Goal: Transaction & Acquisition: Book appointment/travel/reservation

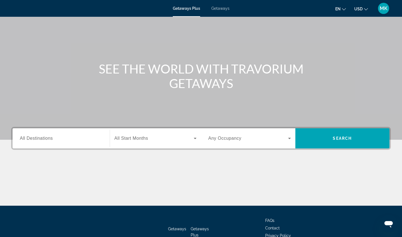
scroll to position [31, 0]
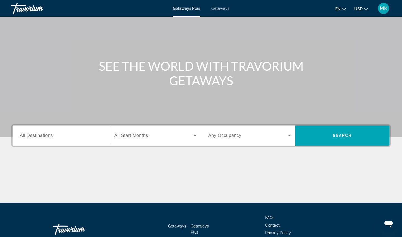
click at [62, 135] on input "Destination All Destinations" at bounding box center [61, 135] width 83 height 7
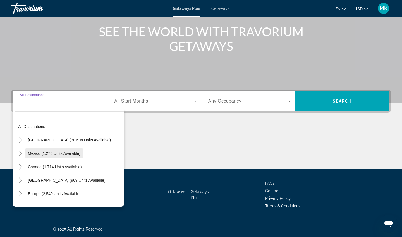
scroll to position [0, 0]
click at [21, 139] on icon "Toggle United States (30,608 units available)" at bounding box center [21, 140] width 6 height 6
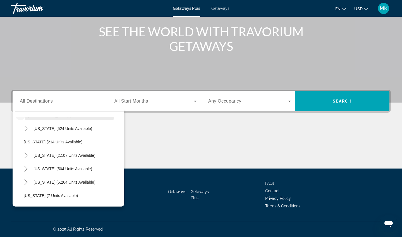
scroll to position [28, 0]
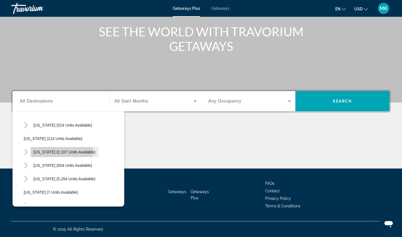
click at [46, 151] on span "[US_STATE] (2,107 units available)" at bounding box center [64, 152] width 62 height 4
type input "**********"
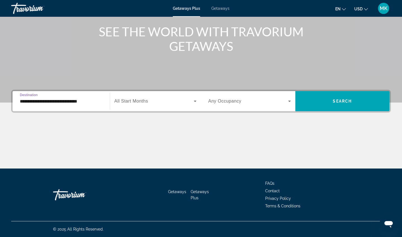
click at [168, 102] on span "Search widget" at bounding box center [154, 101] width 80 height 7
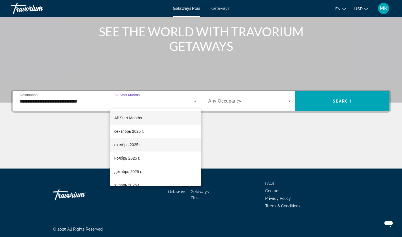
click at [140, 146] on span "октябрь 2025 г." at bounding box center [127, 144] width 27 height 7
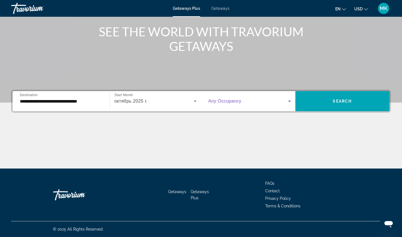
click at [268, 98] on span "Search widget" at bounding box center [248, 101] width 80 height 7
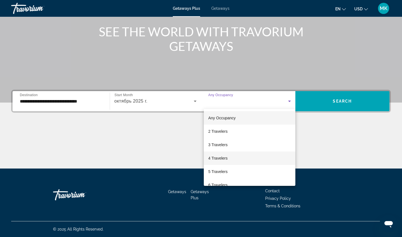
click at [217, 158] on span "4 Travelers" at bounding box center [217, 158] width 19 height 7
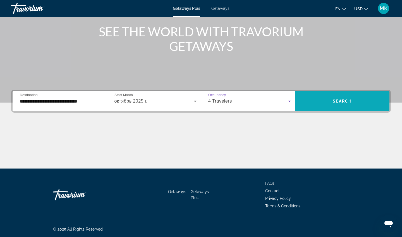
click at [321, 101] on span "Search widget" at bounding box center [342, 100] width 94 height 13
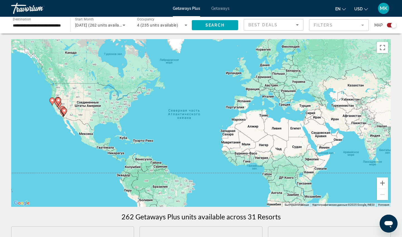
click at [50, 130] on div "Чтобы активировать перетаскивание с помощью клавиатуры, нажмите Alt + Ввод. Пос…" at bounding box center [200, 122] width 379 height 167
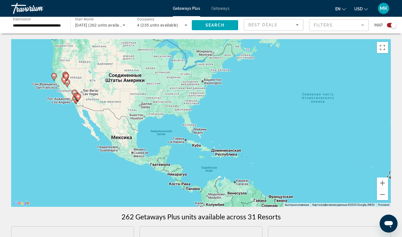
drag, startPoint x: 63, startPoint y: 124, endPoint x: 99, endPoint y: 133, distance: 37.8
click at [99, 133] on div "Чтобы активировать перетаскивание с помощью клавиатуры, нажмите Alt + Ввод. Пос…" at bounding box center [200, 122] width 379 height 167
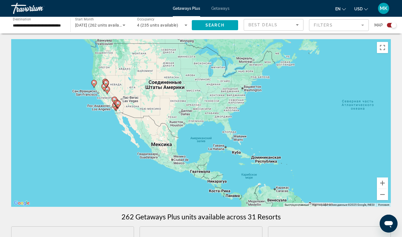
drag, startPoint x: 73, startPoint y: 114, endPoint x: 117, endPoint y: 125, distance: 45.7
click at [117, 125] on div "Чтобы активировать перетаскивание с помощью клавиатуры, нажмите Alt + Ввод. Пос…" at bounding box center [200, 122] width 379 height 167
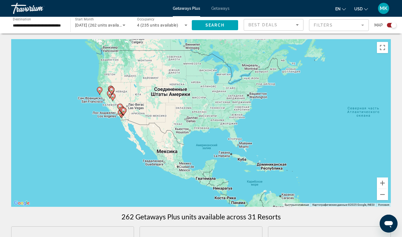
click at [107, 119] on div "Чтобы активировать перетаскивание с помощью клавиатуры, нажмите Alt + Ввод. Пос…" at bounding box center [200, 122] width 379 height 167
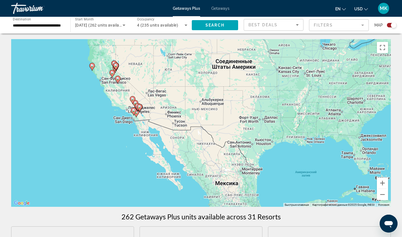
click at [119, 120] on div "Чтобы активировать перетаскивание с помощью клавиатуры, нажмите Alt + Ввод. Пос…" at bounding box center [200, 122] width 379 height 167
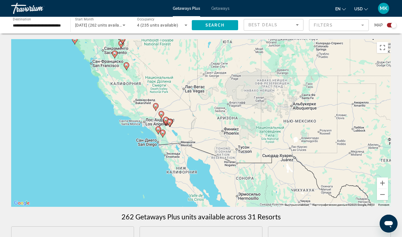
drag, startPoint x: 117, startPoint y: 118, endPoint x: 124, endPoint y: 135, distance: 17.9
click at [124, 135] on div "Чтобы активировать перетаскивание с помощью клавиатуры, нажмите Alt + Ввод. Пос…" at bounding box center [200, 122] width 379 height 167
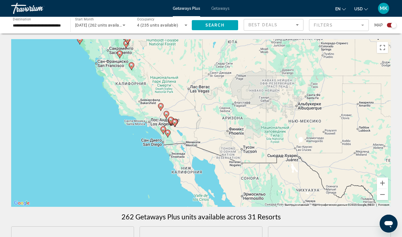
drag, startPoint x: 175, startPoint y: 137, endPoint x: 180, endPoint y: 137, distance: 5.3
click at [180, 137] on div "Чтобы активировать перетаскивание с помощью клавиатуры, нажмите Alt + Ввод. Пос…" at bounding box center [200, 122] width 379 height 167
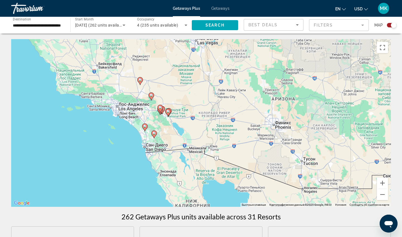
drag, startPoint x: 170, startPoint y: 136, endPoint x: 176, endPoint y: 136, distance: 6.4
click at [176, 136] on div "Чтобы активировать перетаскивание с помощью клавиатуры, нажмите Alt + Ввод. Пос…" at bounding box center [200, 122] width 379 height 167
click at [143, 127] on icon "Main content" at bounding box center [144, 127] width 5 height 7
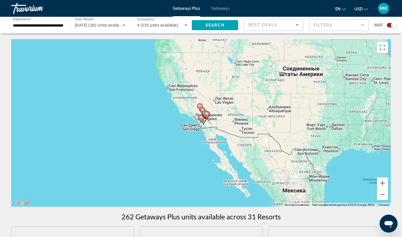
click at [203, 113] on icon "Main content" at bounding box center [204, 113] width 5 height 7
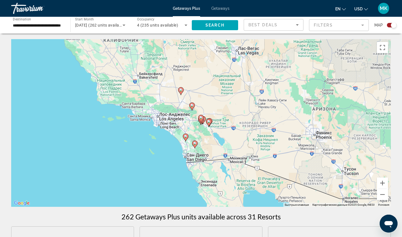
click at [192, 107] on icon "Main content" at bounding box center [191, 106] width 5 height 7
type input "**********"
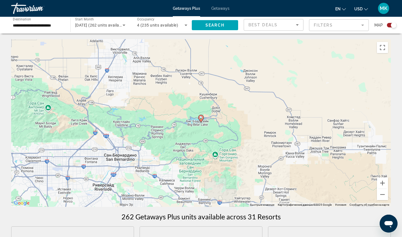
click at [202, 117] on image "Main content" at bounding box center [200, 117] width 3 height 3
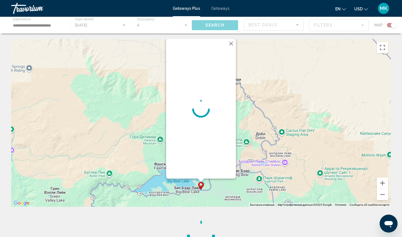
click at [232, 43] on button "Закрыть" at bounding box center [231, 43] width 8 height 8
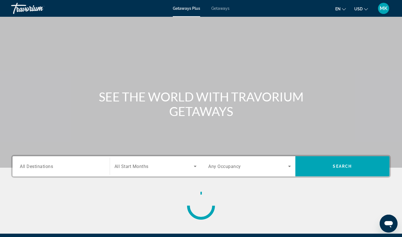
click at [90, 168] on input "Destination All Destinations" at bounding box center [61, 166] width 83 height 7
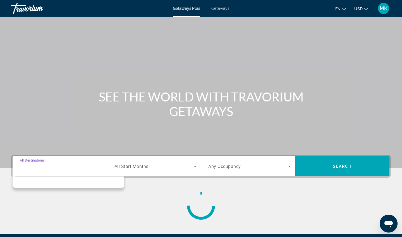
scroll to position [65, 0]
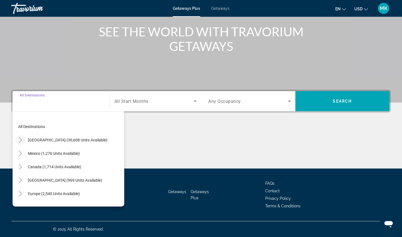
drag, startPoint x: 253, startPoint y: 1, endPoint x: 20, endPoint y: 139, distance: 271.0
click at [20, 139] on icon "Toggle United States (30,608 units available)" at bounding box center [21, 140] width 6 height 6
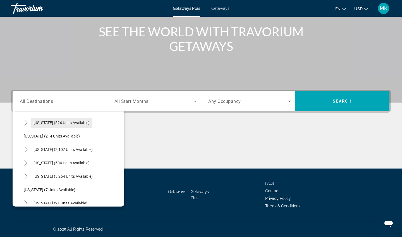
scroll to position [31, 0]
click at [51, 149] on span "[US_STATE] (2,107 units available)" at bounding box center [62, 149] width 59 height 4
type input "**********"
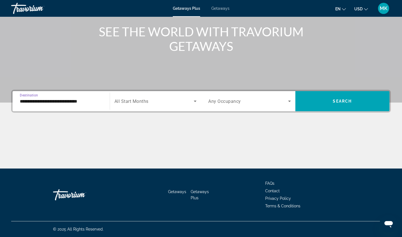
click at [188, 99] on span "Search widget" at bounding box center [154, 101] width 80 height 7
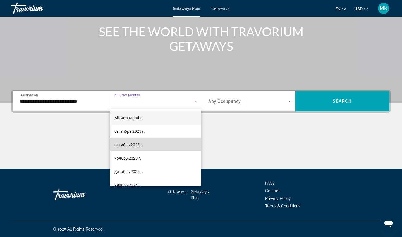
click at [136, 148] on span "октябрь 2025 г." at bounding box center [128, 144] width 29 height 7
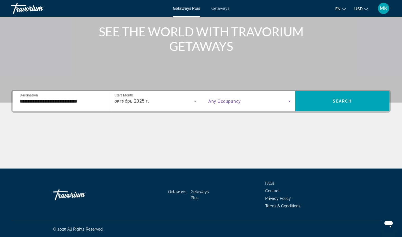
click at [265, 100] on span "Search widget" at bounding box center [248, 101] width 80 height 7
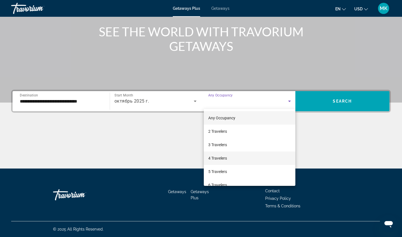
click at [221, 156] on span "4 Travelers" at bounding box center [217, 158] width 19 height 7
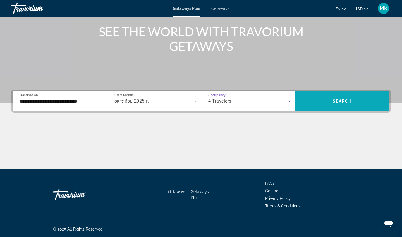
click at [310, 104] on span "Search widget" at bounding box center [342, 100] width 94 height 13
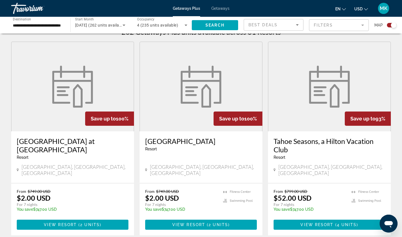
scroll to position [189, 0]
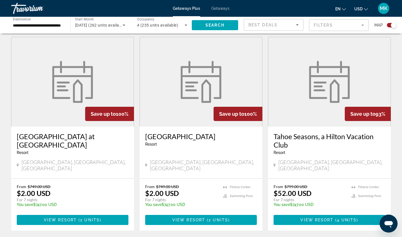
click at [57, 94] on img "Main content" at bounding box center [72, 82] width 47 height 42
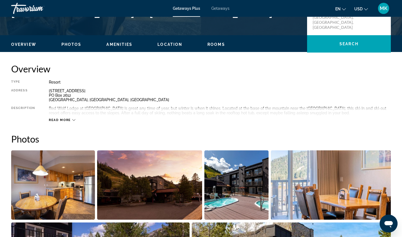
scroll to position [150, 0]
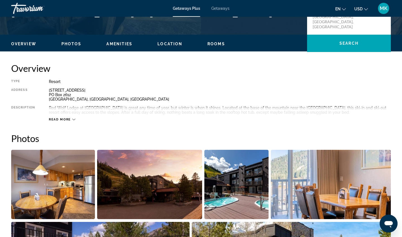
click at [69, 119] on span "Read more" at bounding box center [60, 119] width 22 height 4
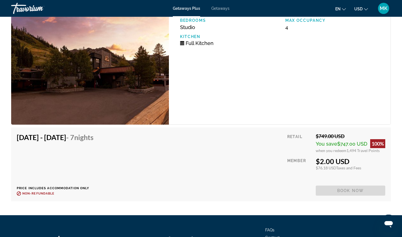
scroll to position [937, 0]
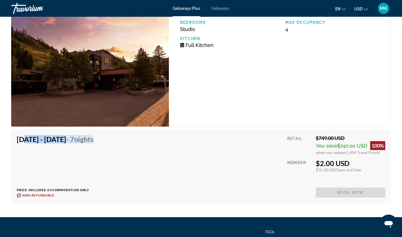
drag, startPoint x: 20, startPoint y: 141, endPoint x: 106, endPoint y: 144, distance: 86.5
click at [93, 144] on div "Oct 26, 2025 - Nov 2, 2025 - 7 Nights" at bounding box center [55, 140] width 77 height 11
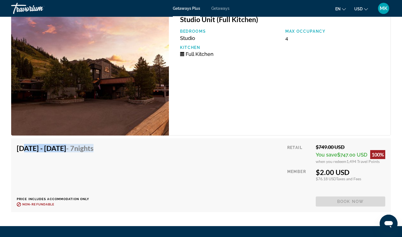
scroll to position [926, 0]
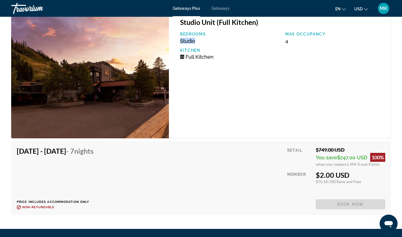
drag, startPoint x: 295, startPoint y: 68, endPoint x: 205, endPoint y: 39, distance: 94.8
click at [205, 39] on div "Bedrooms Studio" at bounding box center [229, 38] width 105 height 12
drag, startPoint x: 215, startPoint y: 57, endPoint x: 180, endPoint y: 55, distance: 34.9
click at [180, 55] on div "Kitchen Full Kitchen" at bounding box center [229, 54] width 105 height 12
drag, startPoint x: 288, startPoint y: 43, endPoint x: 282, endPoint y: 43, distance: 6.1
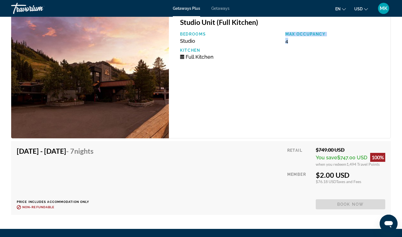
click at [282, 43] on div "Bedrooms Studio Max Occupancy 4 Kitchen Full Kitchen" at bounding box center [282, 48] width 210 height 32
drag, startPoint x: 315, startPoint y: 164, endPoint x: 368, endPoint y: 164, distance: 53.0
click at [368, 164] on div "when you redeem 1,494 Travel Points" at bounding box center [349, 164] width 69 height 5
drag, startPoint x: 380, startPoint y: 165, endPoint x: 315, endPoint y: 158, distance: 65.6
click at [315, 158] on div "$749.00 USD You save $747.00 USD 100% when you redeem 1,494 Travel Points" at bounding box center [349, 156] width 69 height 20
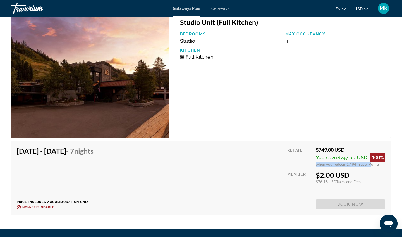
click at [349, 158] on span "$747.00 USD" at bounding box center [352, 157] width 30 height 6
drag, startPoint x: 346, startPoint y: 158, endPoint x: 334, endPoint y: 157, distance: 11.2
click at [334, 158] on span "You save $747.00 USD" at bounding box center [341, 157] width 52 height 6
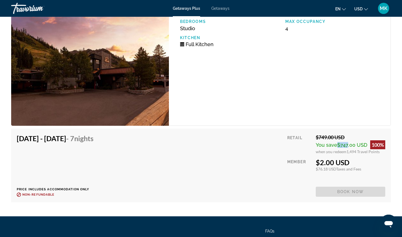
scroll to position [941, 0]
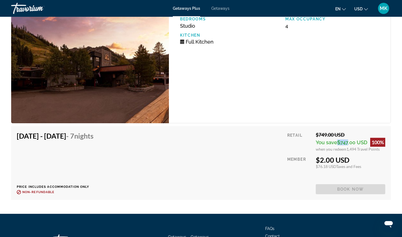
drag, startPoint x: 349, startPoint y: 159, endPoint x: 316, endPoint y: 162, distance: 33.1
click at [315, 162] on div "$2.00 USD" at bounding box center [349, 159] width 69 height 8
click at [321, 168] on div "$76.18 USD Taxes and Fees" at bounding box center [349, 166] width 69 height 5
drag, startPoint x: 314, startPoint y: 167, endPoint x: 343, endPoint y: 167, distance: 28.7
click at [343, 167] on div "Retail $749.00 USD You save $747.00 USD 100% when you redeem 1,494 Travel Point…" at bounding box center [336, 162] width 98 height 62
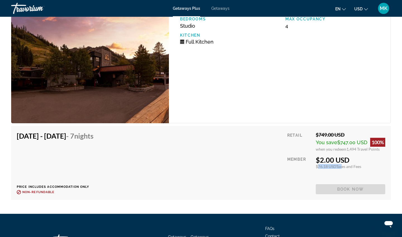
drag, startPoint x: 315, startPoint y: 143, endPoint x: 366, endPoint y: 143, distance: 51.0
click at [366, 143] on span "You save $747.00 USD" at bounding box center [341, 142] width 52 height 6
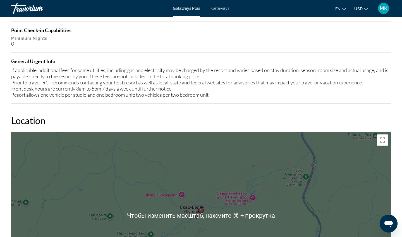
scroll to position [502, 0]
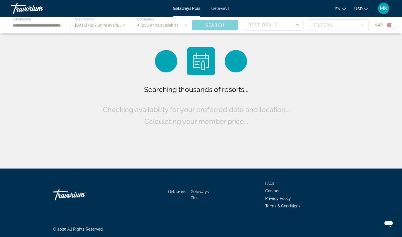
click at [56, 25] on div "Main content" at bounding box center [201, 25] width 402 height 17
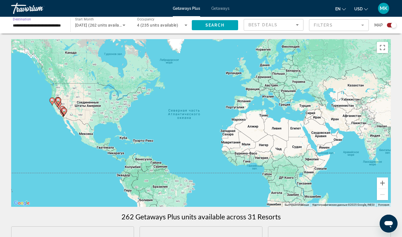
click at [48, 25] on input "**********" at bounding box center [38, 25] width 50 height 7
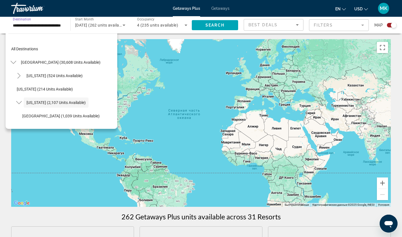
scroll to position [20, 0]
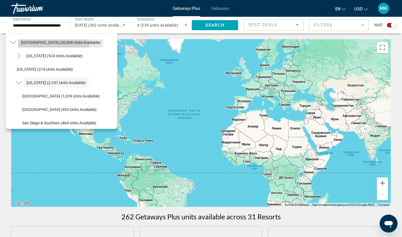
click at [28, 44] on span "United States (30,608 units available)" at bounding box center [61, 42] width 80 height 4
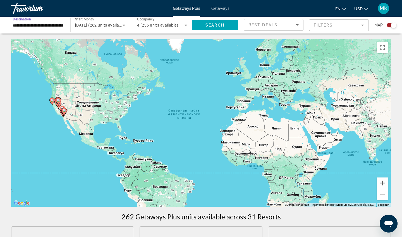
click at [21, 25] on input "**********" at bounding box center [38, 25] width 50 height 7
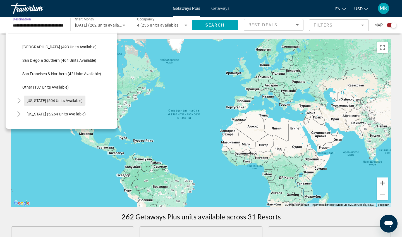
scroll to position [99, 0]
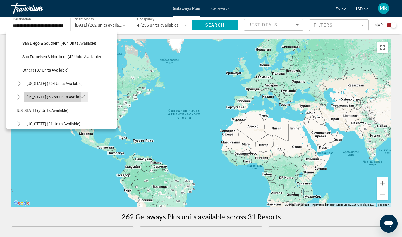
click at [31, 97] on span "Florida (5,264 units available)" at bounding box center [56, 97] width 59 height 4
type input "**********"
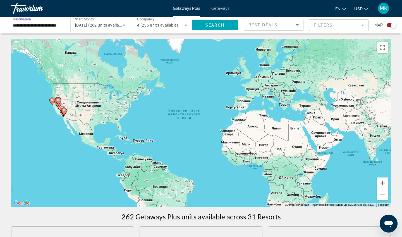
click at [106, 26] on span "October 2025 (262 units available)" at bounding box center [100, 25] width 51 height 4
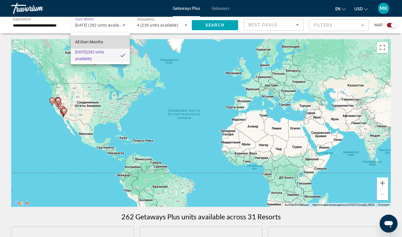
click at [94, 42] on span "All Start Months" at bounding box center [89, 42] width 28 height 4
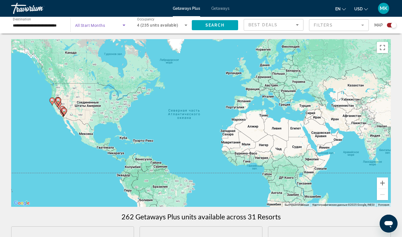
click at [113, 23] on span "Search widget" at bounding box center [98, 25] width 47 height 7
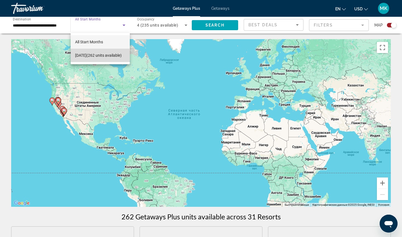
click at [91, 57] on span "October 2025 (262 units available)" at bounding box center [98, 55] width 47 height 7
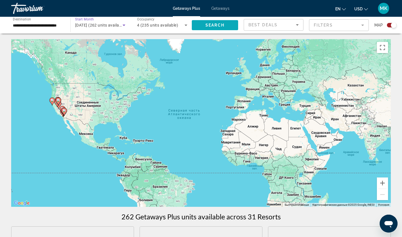
click at [218, 24] on span "Search" at bounding box center [214, 25] width 19 height 4
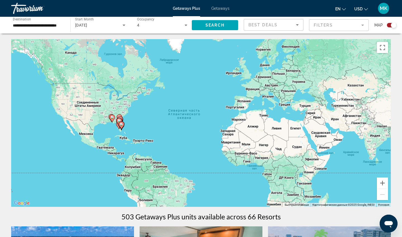
click at [129, 122] on div "Чтобы активировать перетаскивание с помощью клавиатуры, нажмите Alt + Ввод. Пос…" at bounding box center [200, 122] width 379 height 167
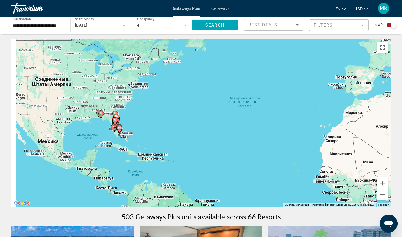
click at [131, 125] on div "Чтобы активировать перетаскивание с помощью клавиатуры, нажмите Alt + Ввод. Пос…" at bounding box center [200, 122] width 379 height 167
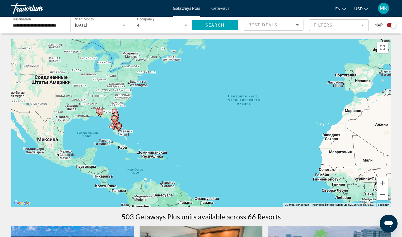
click at [127, 119] on div "Чтобы активировать перетаскивание с помощью клавиатуры, нажмите Alt + Ввод. Пос…" at bounding box center [200, 122] width 379 height 167
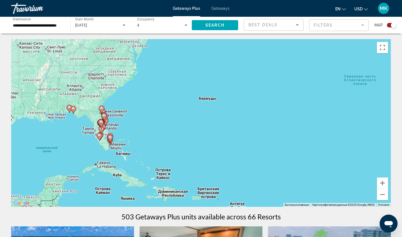
click at [122, 119] on div "Чтобы активировать перетаскивание с помощью клавиатуры, нажмите Alt + Ввод. Пос…" at bounding box center [200, 122] width 379 height 167
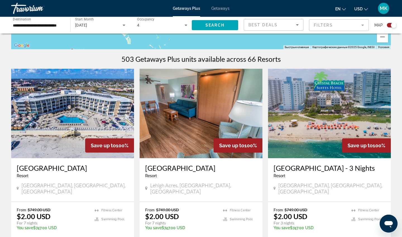
scroll to position [159, 0]
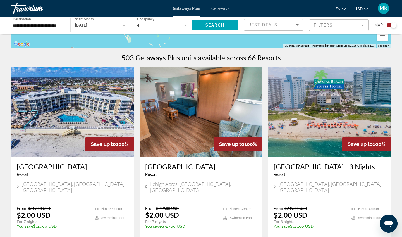
drag, startPoint x: 321, startPoint y: 177, endPoint x: 310, endPoint y: 177, distance: 11.4
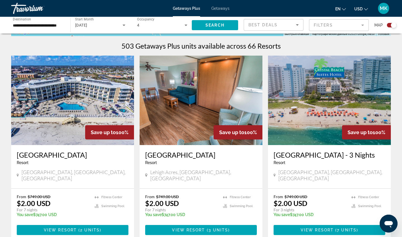
scroll to position [171, 0]
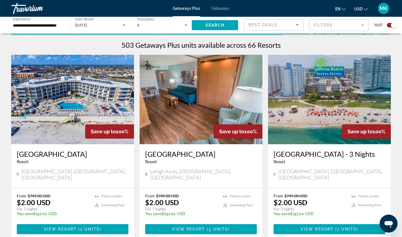
click at [68, 115] on img "Main content" at bounding box center [72, 99] width 123 height 89
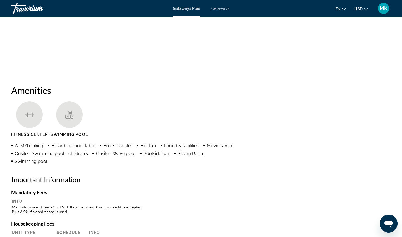
scroll to position [390, 0]
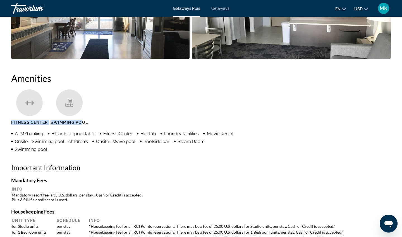
drag, startPoint x: 12, startPoint y: 122, endPoint x: 81, endPoint y: 122, distance: 68.9
click at [81, 122] on ul "Fitness Center Swimming Pool" at bounding box center [200, 108] width 379 height 39
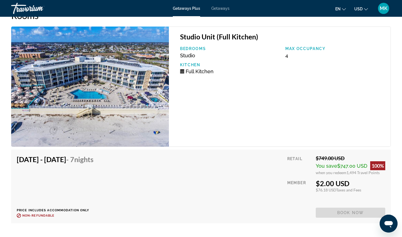
scroll to position [1048, 0]
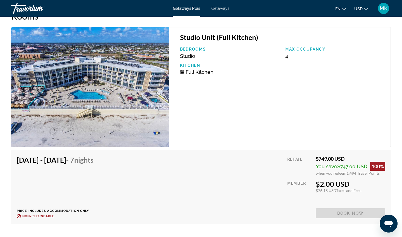
drag, startPoint x: 134, startPoint y: 154, endPoint x: 96, endPoint y: 154, distance: 38.2
click at [96, 155] on div "Oct 25, 2025 - Nov 1, 2025 - 7 Nights Price includes accommodation only Refunda…" at bounding box center [201, 186] width 368 height 62
drag, startPoint x: 319, startPoint y: 176, endPoint x: 324, endPoint y: 176, distance: 5.0
click at [324, 179] on div "$2.00 USD" at bounding box center [349, 183] width 69 height 8
drag, startPoint x: 316, startPoint y: 181, endPoint x: 323, endPoint y: 181, distance: 7.0
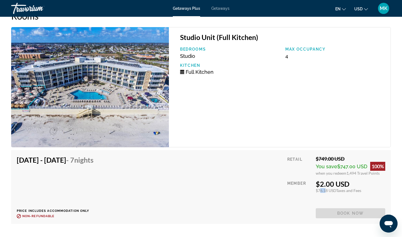
click at [323, 188] on div "$76.18 USD Taxes and Fees" at bounding box center [349, 190] width 69 height 5
drag, startPoint x: 351, startPoint y: 184, endPoint x: 314, endPoint y: 176, distance: 38.2
click at [314, 176] on div "Retail $749.00 USD You save $747.00 USD 100% when you redeem 1,494 Travel Point…" at bounding box center [336, 186] width 98 height 62
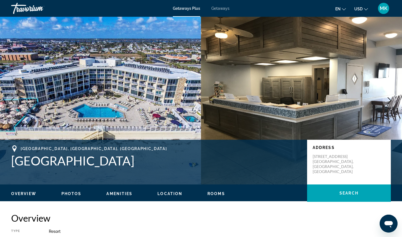
scroll to position [0, 0]
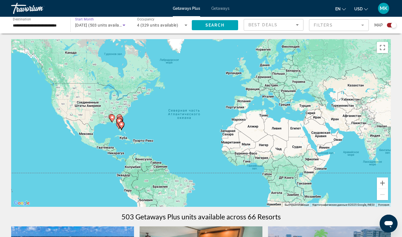
click at [117, 26] on span "October 2025 (503 units available)" at bounding box center [100, 25] width 51 height 4
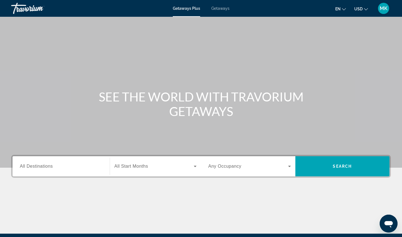
click at [51, 167] on span "All Destinations" at bounding box center [36, 165] width 33 height 5
click at [51, 167] on input "Destination All Destinations" at bounding box center [61, 166] width 83 height 7
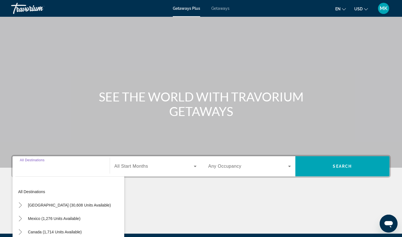
scroll to position [65, 0]
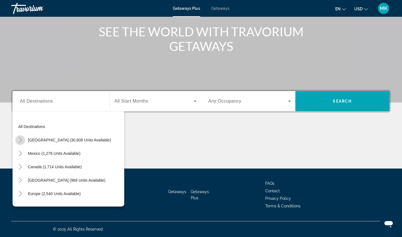
click at [21, 140] on icon "Toggle United States (30,608 units available)" at bounding box center [21, 140] width 6 height 6
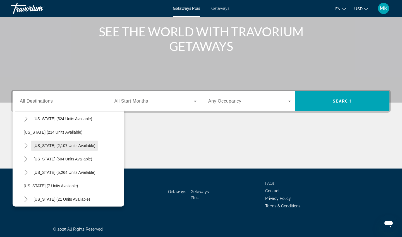
scroll to position [38, 0]
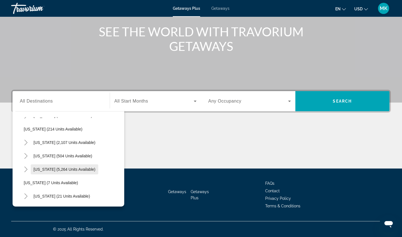
click at [46, 169] on span "[US_STATE] (5,264 units available)" at bounding box center [64, 169] width 62 height 4
type input "**********"
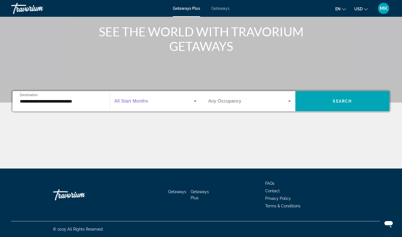
click at [187, 103] on span "Search widget" at bounding box center [154, 101] width 80 height 7
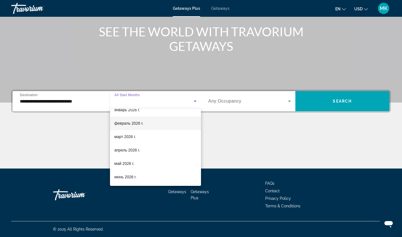
scroll to position [76, 0]
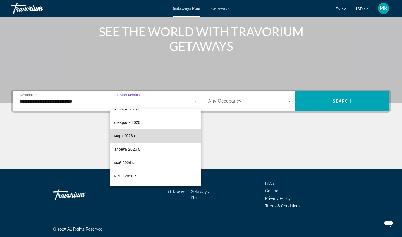
click at [142, 136] on mat-option "март 2026 г." at bounding box center [155, 135] width 91 height 13
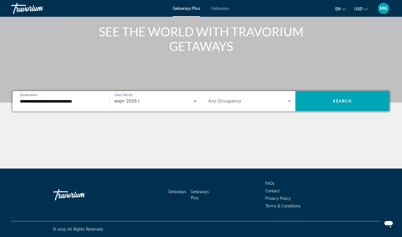
click at [270, 102] on span "Search widget" at bounding box center [248, 101] width 80 height 7
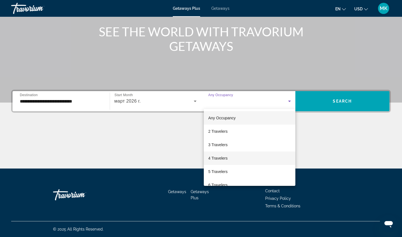
click at [217, 158] on span "4 Travelers" at bounding box center [217, 158] width 19 height 7
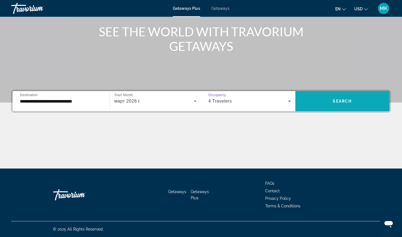
click at [315, 104] on span "Search widget" at bounding box center [342, 100] width 94 height 13
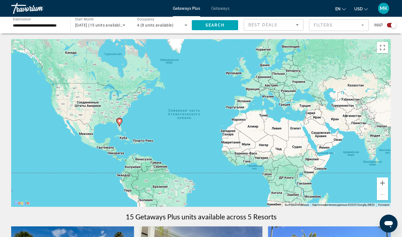
click at [128, 126] on div "Чтобы активировать перетаскивание с помощью клавиатуры, нажмите Alt + Ввод. Пос…" at bounding box center [200, 122] width 379 height 167
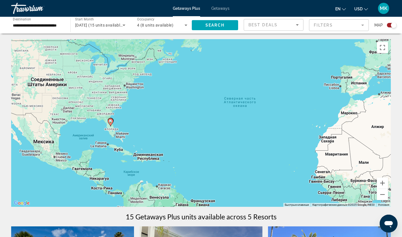
click at [123, 127] on div "Чтобы активировать перетаскивание с помощью клавиатуры, нажмите Alt + Ввод. Пос…" at bounding box center [200, 122] width 379 height 167
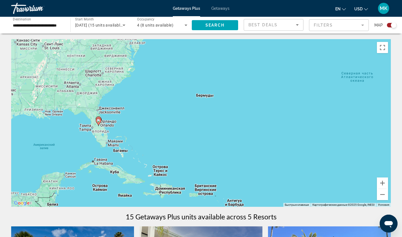
click at [112, 127] on div "Чтобы активировать перетаскивание с помощью клавиатуры, нажмите Alt + Ввод. Пос…" at bounding box center [200, 122] width 379 height 167
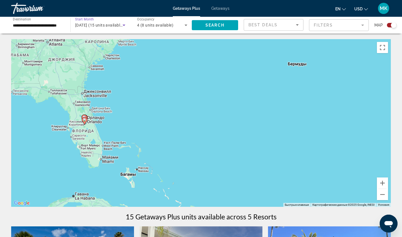
click at [109, 27] on span "March 2026 (15 units available)" at bounding box center [99, 25] width 49 height 4
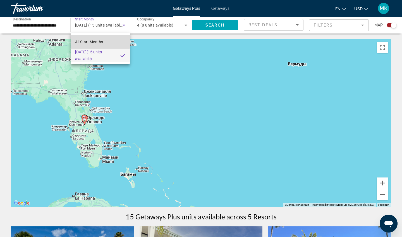
click at [88, 41] on span "All Start Months" at bounding box center [89, 42] width 28 height 4
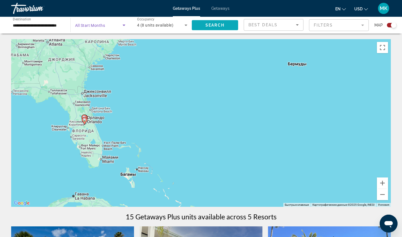
click at [209, 25] on span "Search" at bounding box center [214, 25] width 19 height 4
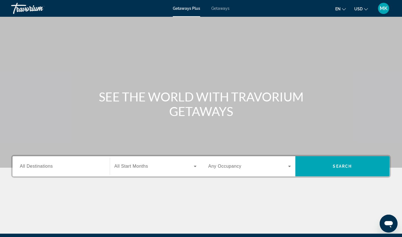
click at [44, 172] on div "Search widget" at bounding box center [61, 166] width 83 height 16
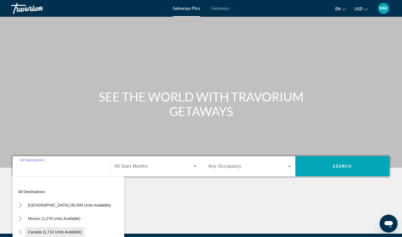
scroll to position [65, 0]
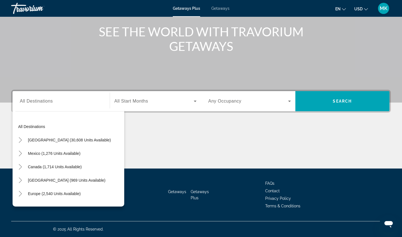
click at [219, 8] on span "Getaways" at bounding box center [220, 8] width 18 height 4
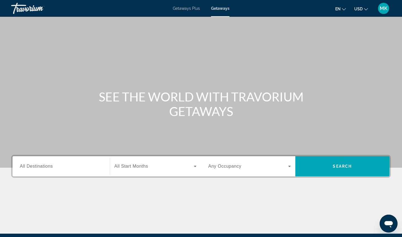
click at [27, 168] on span "All Destinations" at bounding box center [36, 165] width 33 height 5
click at [27, 168] on input "Destination All Destinations" at bounding box center [61, 166] width 83 height 7
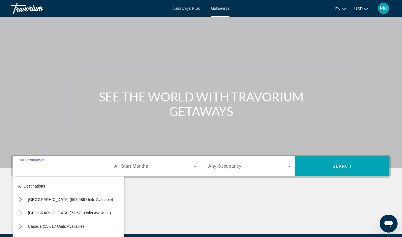
scroll to position [65, 0]
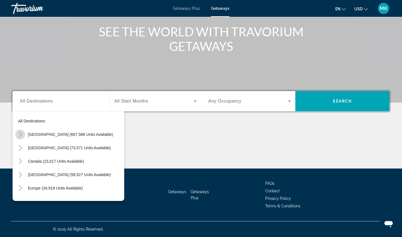
click at [21, 134] on icon "Toggle United States (667,586 units available)" at bounding box center [20, 134] width 3 height 6
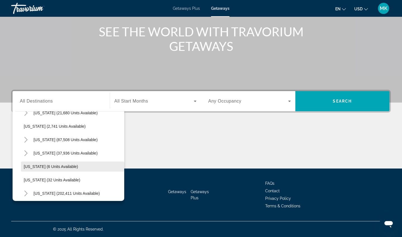
scroll to position [58, 0]
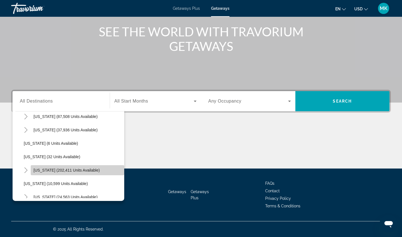
click at [43, 170] on span "Florida (202,411 units available)" at bounding box center [66, 170] width 66 height 4
type input "**********"
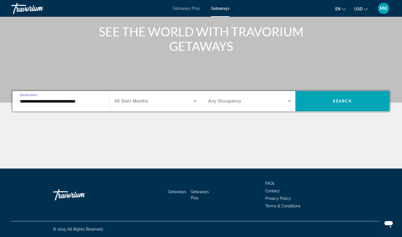
click at [169, 100] on span "Search widget" at bounding box center [154, 101] width 80 height 7
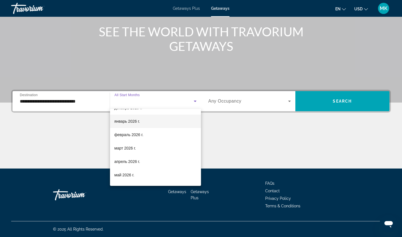
scroll to position [64, 0]
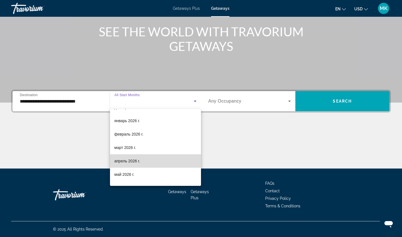
click at [134, 160] on span "апрель 2026 г." at bounding box center [127, 160] width 26 height 7
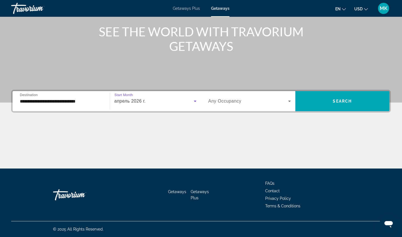
click at [275, 101] on span "Search widget" at bounding box center [248, 101] width 80 height 7
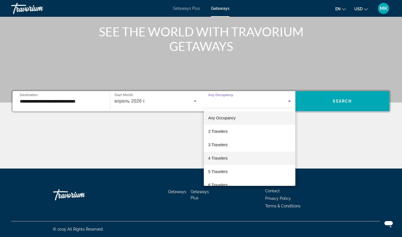
click at [229, 155] on mat-option "4 Travelers" at bounding box center [249, 157] width 91 height 13
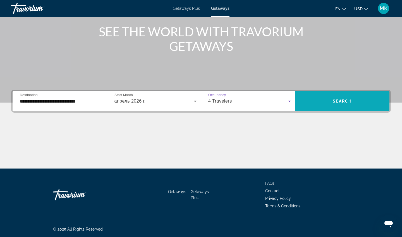
click at [314, 103] on span "Search widget" at bounding box center [342, 100] width 94 height 13
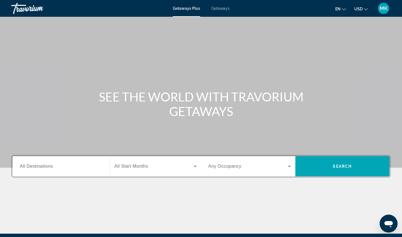
click at [50, 167] on span "All Destinations" at bounding box center [36, 165] width 33 height 5
click at [50, 167] on input "Destination All Destinations" at bounding box center [61, 166] width 83 height 7
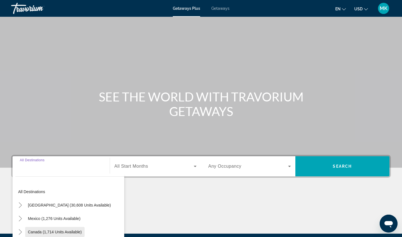
scroll to position [65, 0]
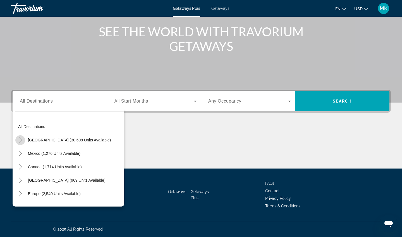
click at [21, 140] on icon "Toggle United States (30,608 units available)" at bounding box center [21, 140] width 6 height 6
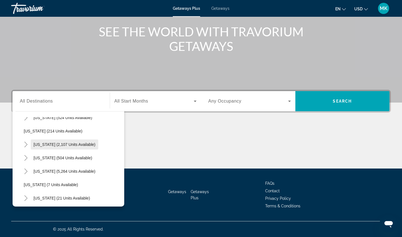
scroll to position [38, 0]
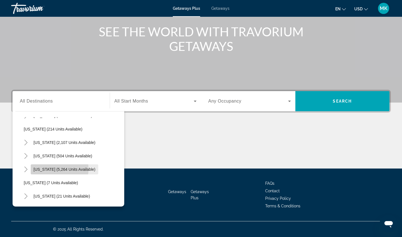
click at [54, 169] on span "[US_STATE] (5,264 units available)" at bounding box center [64, 169] width 62 height 4
type input "**********"
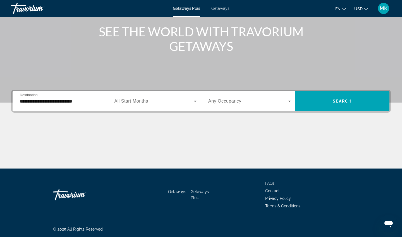
click at [145, 101] on span "All Start Months" at bounding box center [131, 100] width 34 height 5
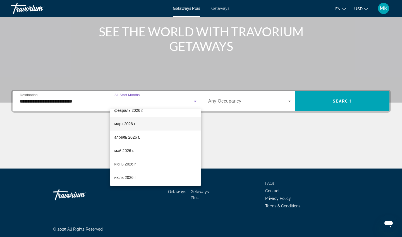
scroll to position [89, 0]
click at [131, 136] on span "апрель 2026 г." at bounding box center [127, 136] width 26 height 7
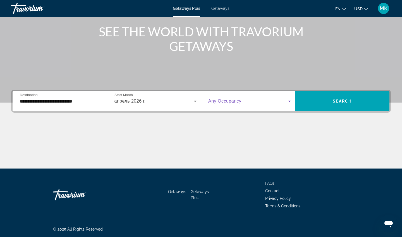
click at [246, 99] on span "Search widget" at bounding box center [248, 101] width 80 height 7
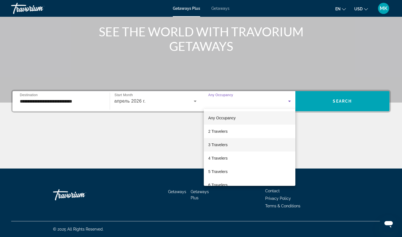
click at [218, 143] on span "3 Travelers" at bounding box center [217, 144] width 19 height 7
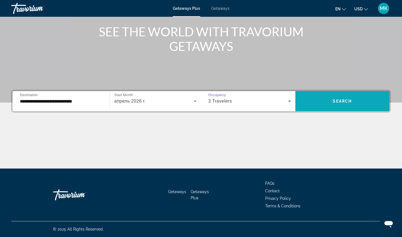
click at [318, 105] on span "Search widget" at bounding box center [342, 100] width 94 height 13
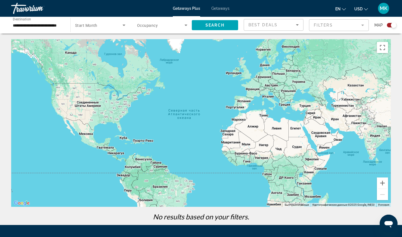
click at [50, 26] on input "**********" at bounding box center [38, 25] width 50 height 7
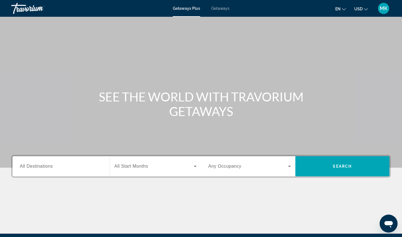
click at [33, 167] on span "All Destinations" at bounding box center [36, 165] width 33 height 5
click at [33, 167] on input "Destination All Destinations" at bounding box center [61, 166] width 83 height 7
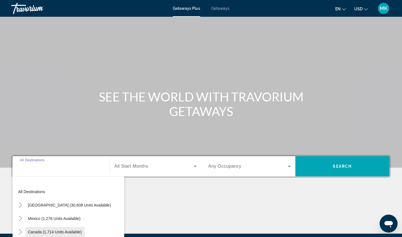
scroll to position [65, 0]
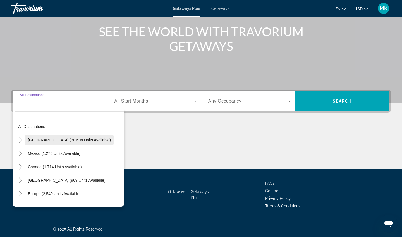
click at [36, 139] on span "United States (30,608 units available)" at bounding box center [69, 140] width 83 height 4
type input "**********"
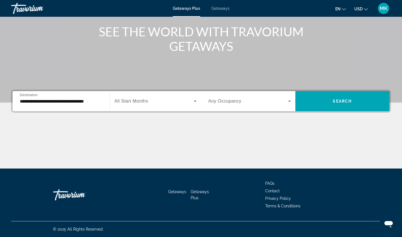
click at [180, 105] on div "Search widget" at bounding box center [155, 101] width 82 height 16
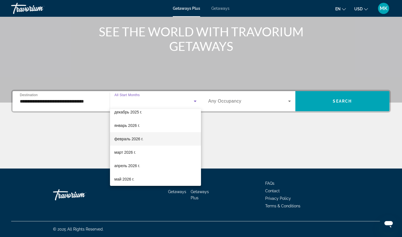
scroll to position [62, 0]
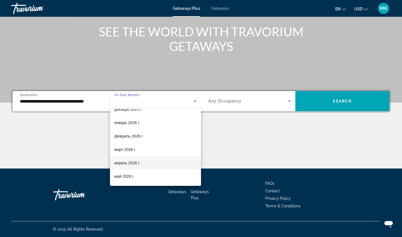
click at [133, 160] on span "апрель 2026 г." at bounding box center [127, 162] width 26 height 7
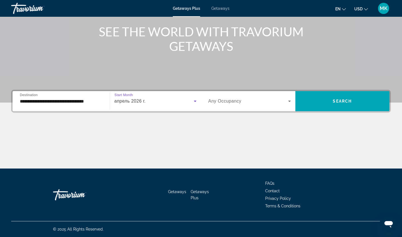
click at [272, 101] on span "Search widget" at bounding box center [248, 101] width 80 height 7
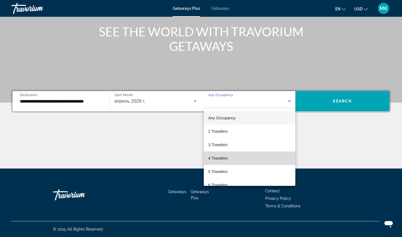
click at [232, 160] on mat-option "4 Travelers" at bounding box center [249, 157] width 91 height 13
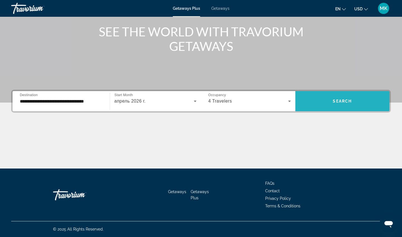
click at [317, 98] on span "Search widget" at bounding box center [342, 100] width 94 height 13
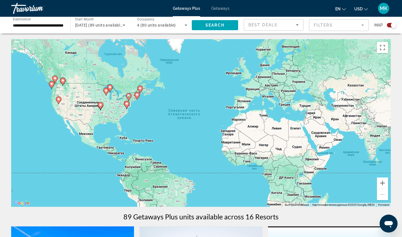
click at [49, 116] on div "Чтобы активировать перетаскивание с помощью клавиатуры, нажмите Alt + Ввод. Пос…" at bounding box center [200, 122] width 379 height 167
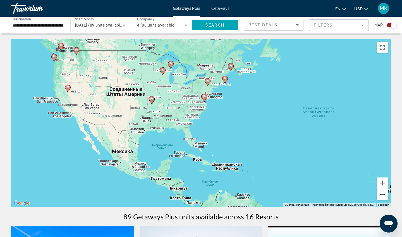
click at [68, 88] on image "Main content" at bounding box center [67, 87] width 3 height 3
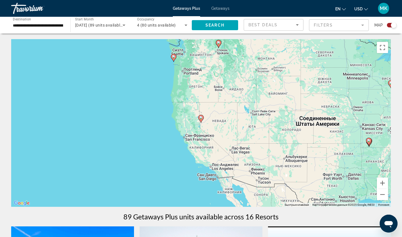
click at [201, 120] on icon "Main content" at bounding box center [200, 118] width 5 height 7
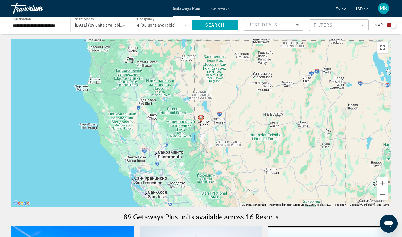
click at [201, 118] on image "Main content" at bounding box center [200, 117] width 3 height 3
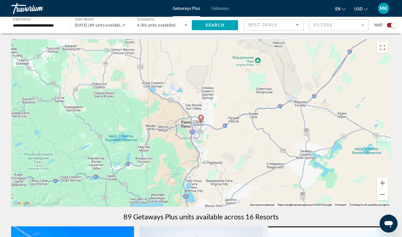
click at [201, 118] on image "Main content" at bounding box center [200, 117] width 3 height 3
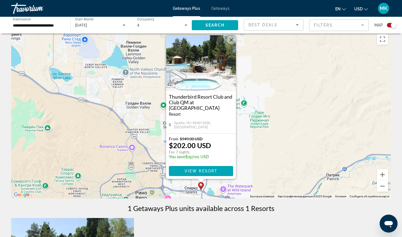
scroll to position [8, 0]
click at [97, 25] on div "April 2026" at bounding box center [98, 25] width 47 height 7
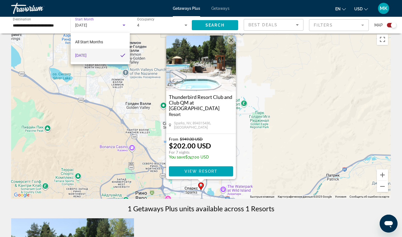
click at [49, 24] on div at bounding box center [201, 118] width 402 height 237
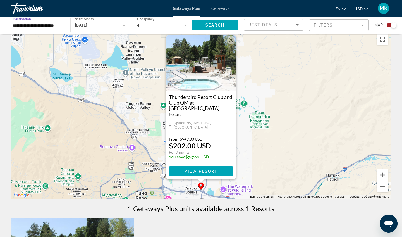
click at [32, 22] on input "**********" at bounding box center [38, 25] width 50 height 7
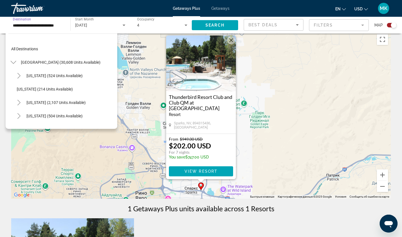
scroll to position [0, 0]
click at [30, 65] on span "Search widget" at bounding box center [60, 62] width 85 height 13
type input "**********"
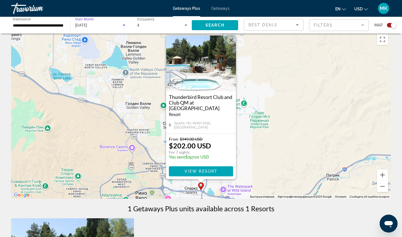
click at [116, 25] on div "April 2026" at bounding box center [98, 25] width 47 height 7
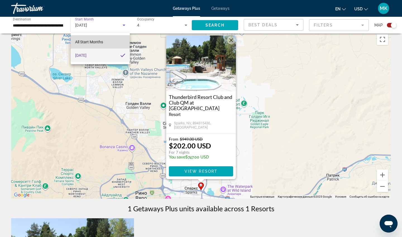
click at [87, 43] on span "All Start Months" at bounding box center [89, 42] width 28 height 4
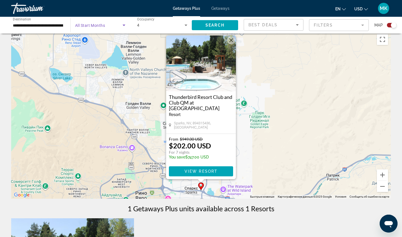
click at [112, 25] on span "Search widget" at bounding box center [98, 25] width 47 height 7
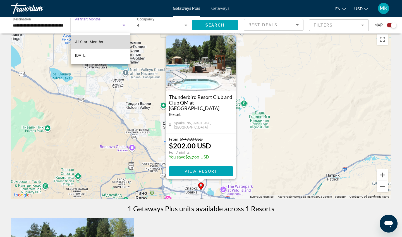
click at [96, 39] on span "All Start Months" at bounding box center [89, 41] width 28 height 7
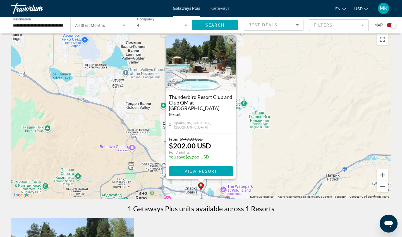
click at [108, 20] on div "Search widget" at bounding box center [100, 25] width 50 height 16
